Goal: Find specific page/section: Find specific page/section

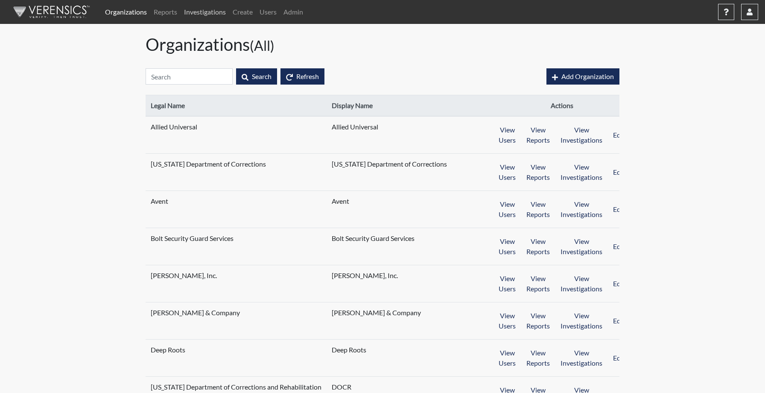
click at [198, 16] on link "Investigations" at bounding box center [205, 11] width 49 height 17
